Goal: Task Accomplishment & Management: Manage account settings

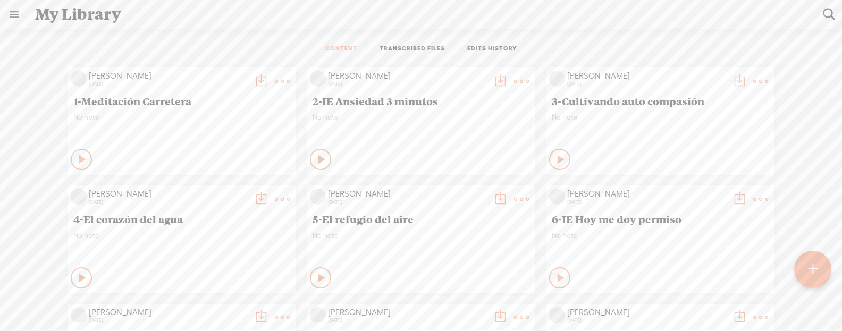
click at [10, 16] on link at bounding box center [15, 15] width 28 height 28
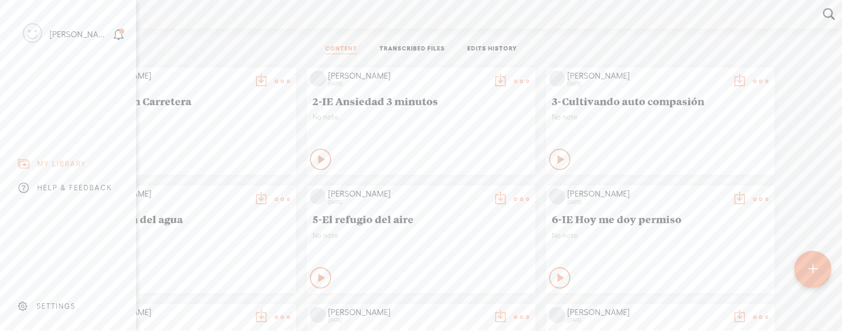
click at [51, 311] on div "SETTINGS" at bounding box center [70, 307] width 124 height 32
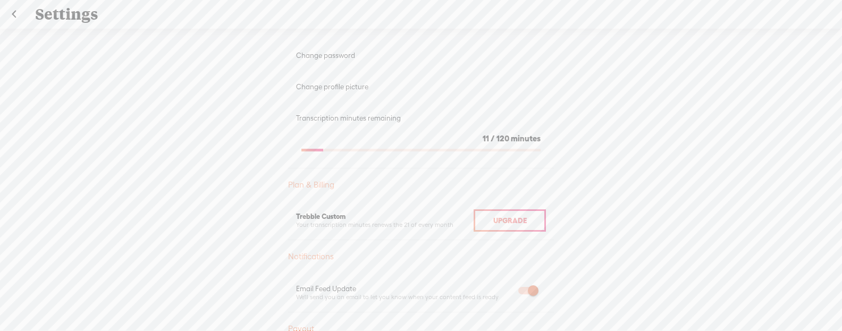
scroll to position [136, 0]
click at [503, 217] on span "Upgrade" at bounding box center [509, 219] width 33 height 9
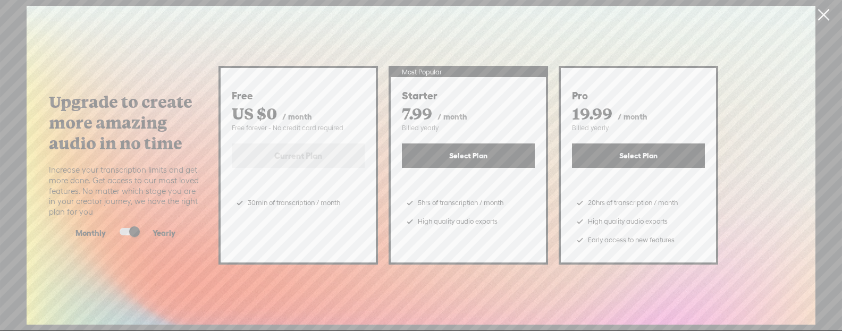
scroll to position [0, 0]
click at [828, 15] on link at bounding box center [823, 15] width 27 height 30
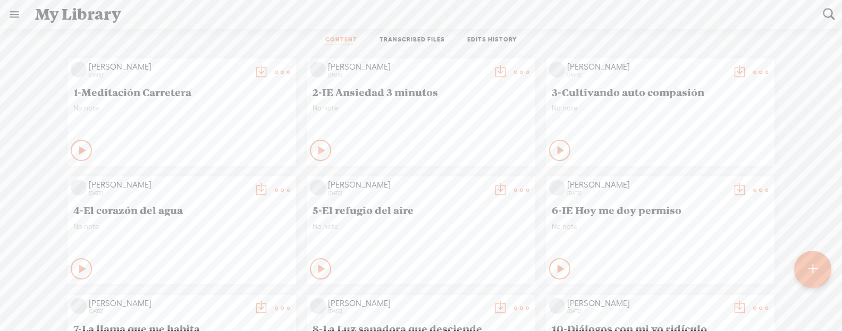
click at [10, 16] on link at bounding box center [15, 15] width 28 height 28
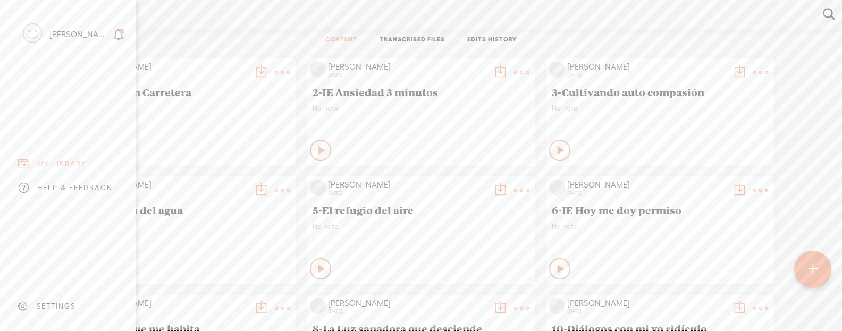
click at [227, 18] on body "Hold on tight . . . [PERSON_NAME] HOME MY CONTENT MY CHANNEL MY LIBRARY MY JOUR…" at bounding box center [421, 165] width 842 height 331
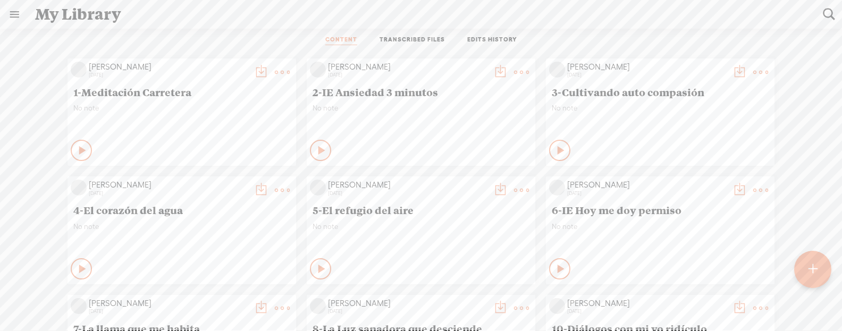
click at [12, 21] on link at bounding box center [15, 15] width 28 height 28
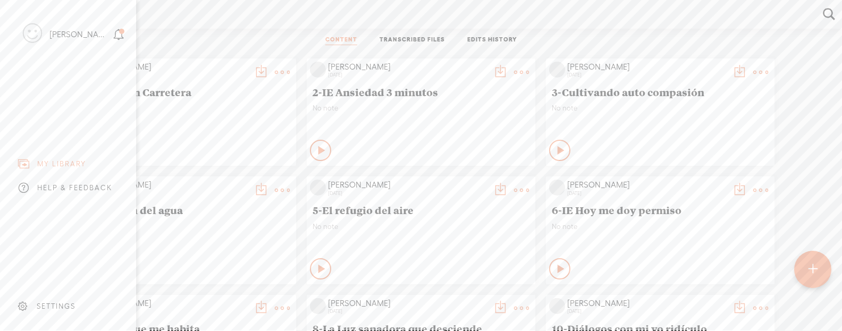
click at [58, 301] on div "SETTINGS" at bounding box center [70, 307] width 124 height 32
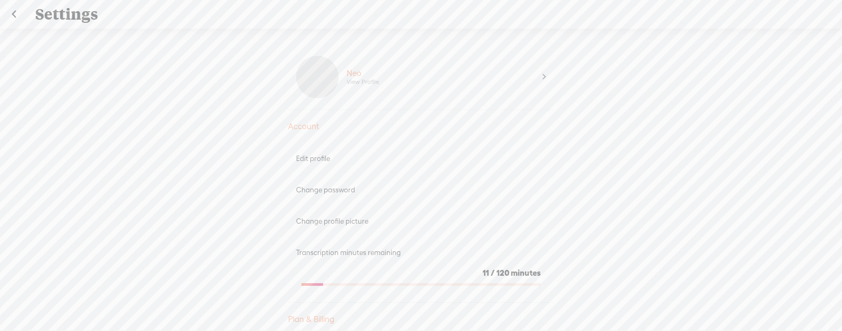
click at [442, 73] on div "Neo View Profile" at bounding box center [441, 77] width 204 height 43
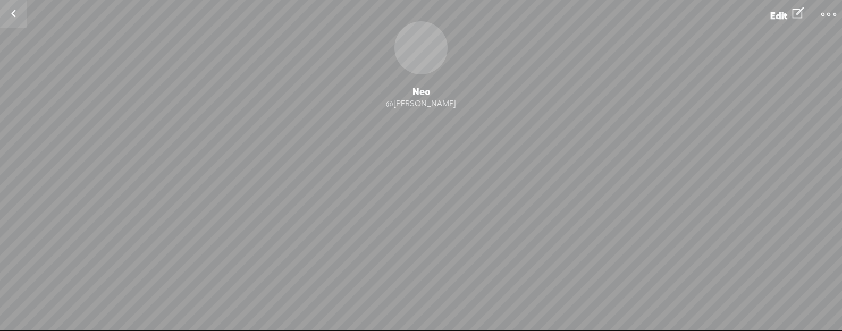
click at [16, 17] on link at bounding box center [13, 14] width 27 height 28
